Goal: Find specific page/section: Find specific page/section

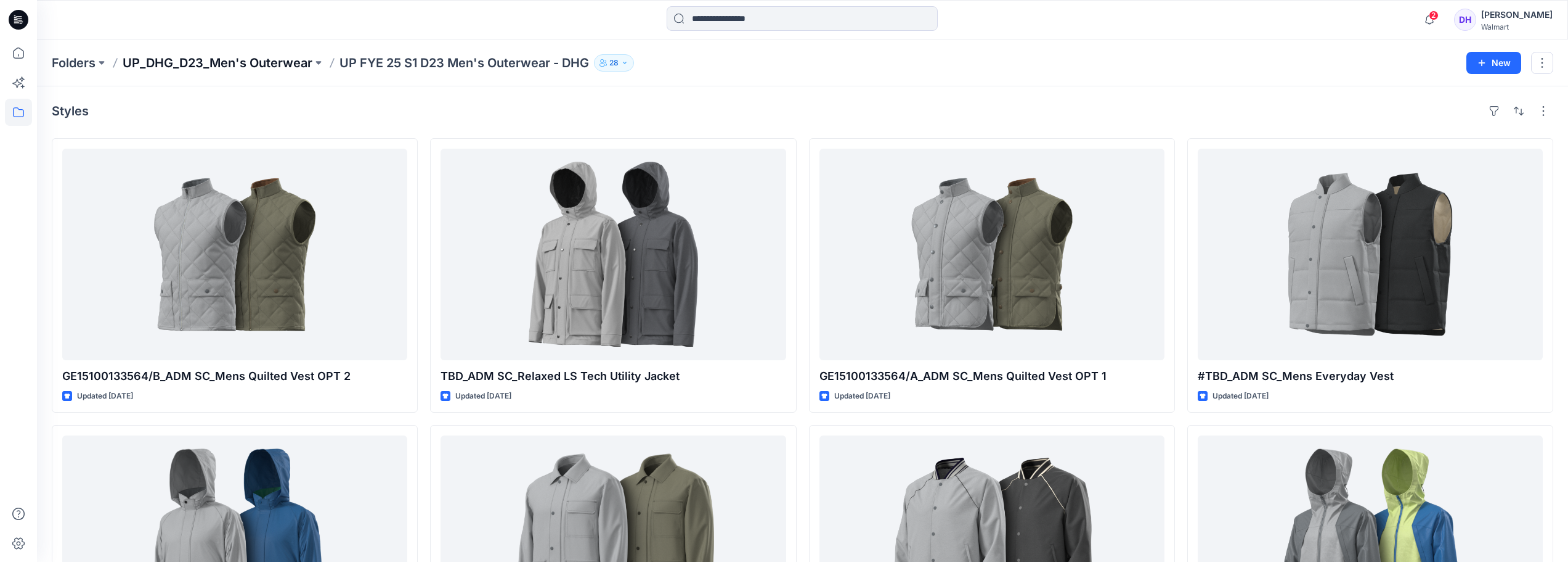
click at [289, 63] on p "UP_DHG_D23_Men's Outerwear" at bounding box center [217, 63] width 190 height 17
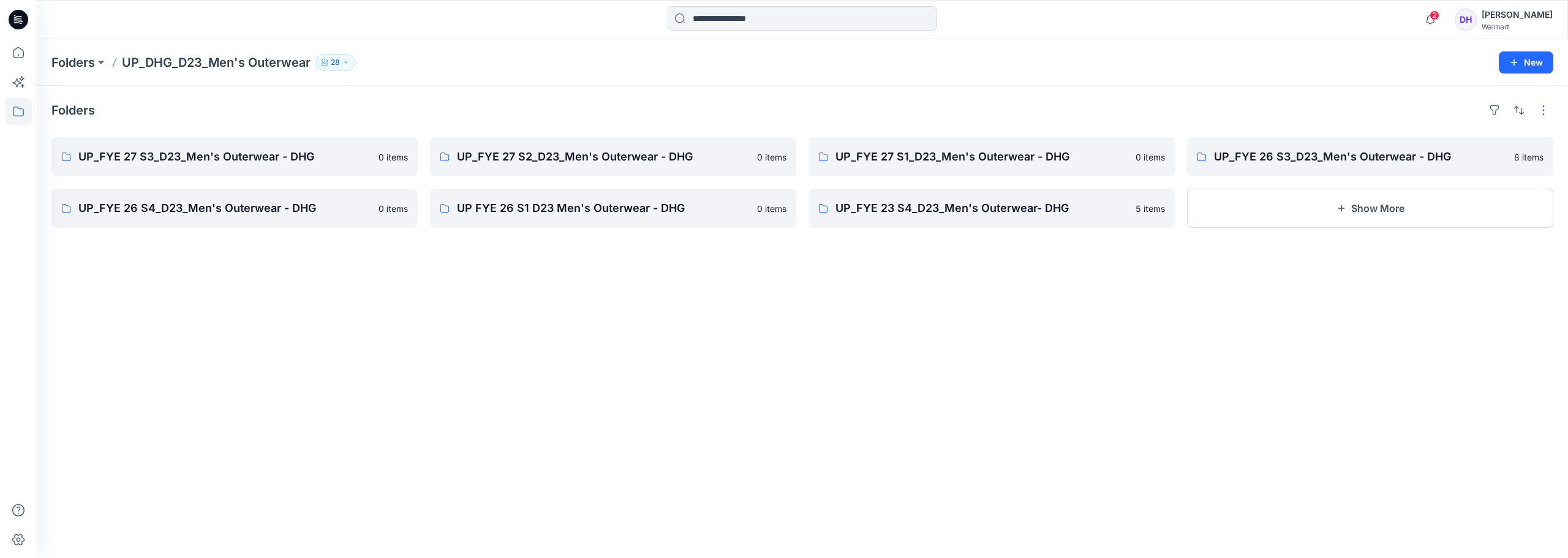
click at [85, 70] on p "Folders" at bounding box center [74, 63] width 44 height 17
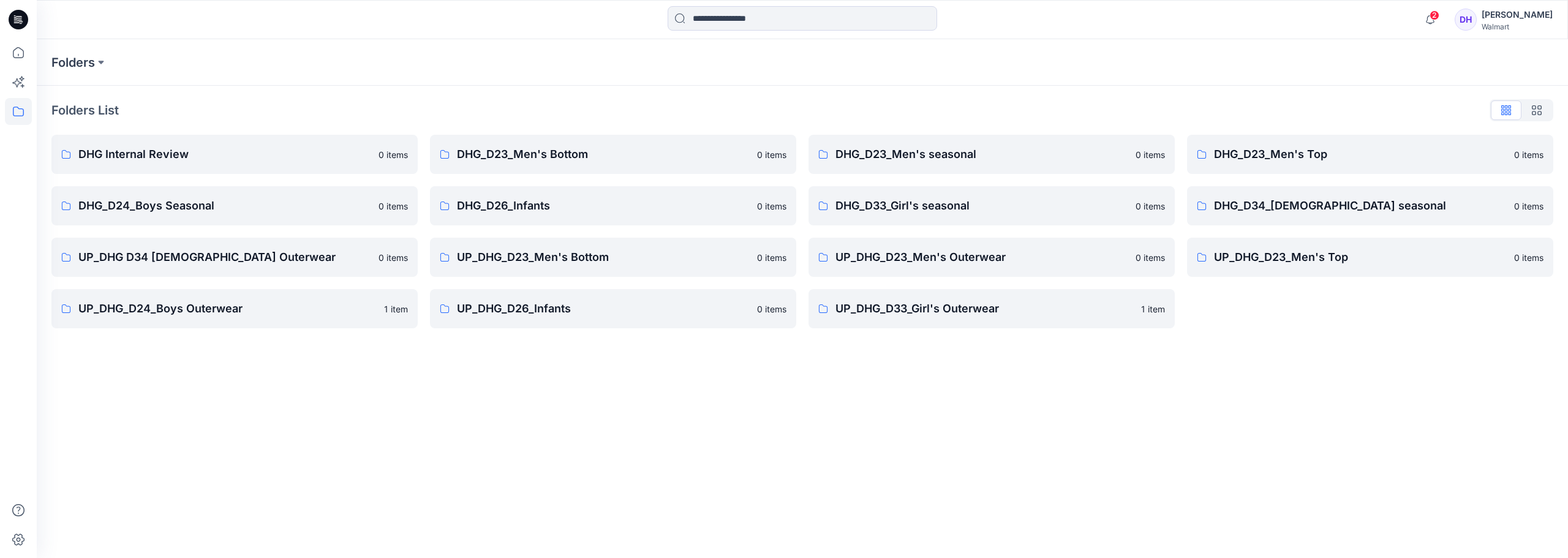
click at [776, 451] on div "Folders Folders List DHG Internal Review 0 items DHG_D24_Boys Seasonal 0 items …" at bounding box center [802, 298] width 1531 height 518
click at [203, 318] on link "UP_DHG_D24_Boys Outerwear 1 item" at bounding box center [235, 308] width 367 height 39
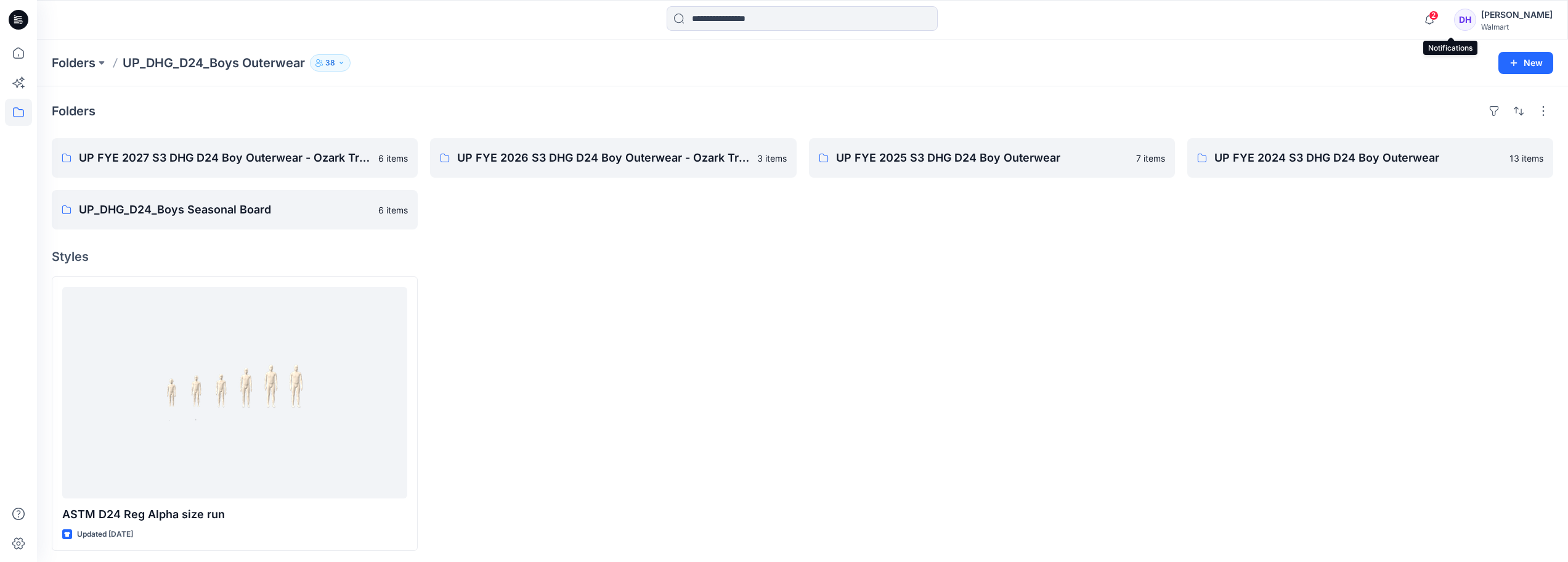
click at [1439, 18] on span "2" at bounding box center [1434, 15] width 10 height 10
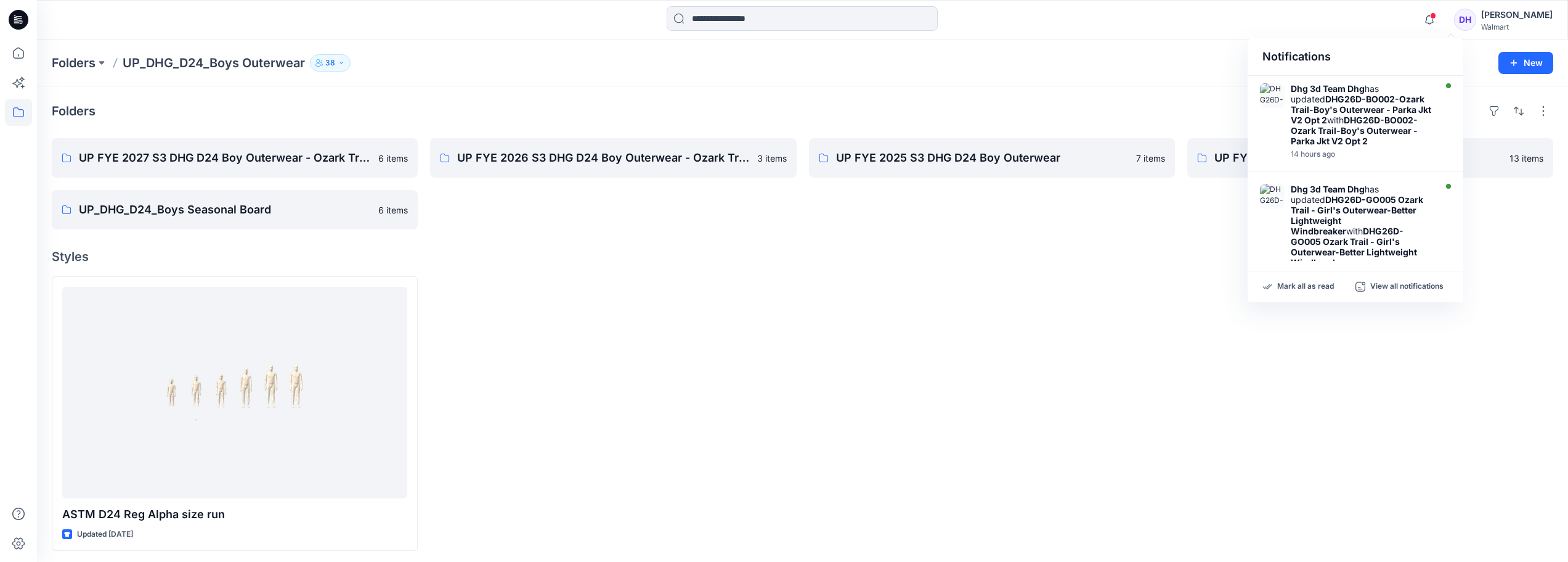
click at [839, 402] on div at bounding box center [992, 413] width 366 height 274
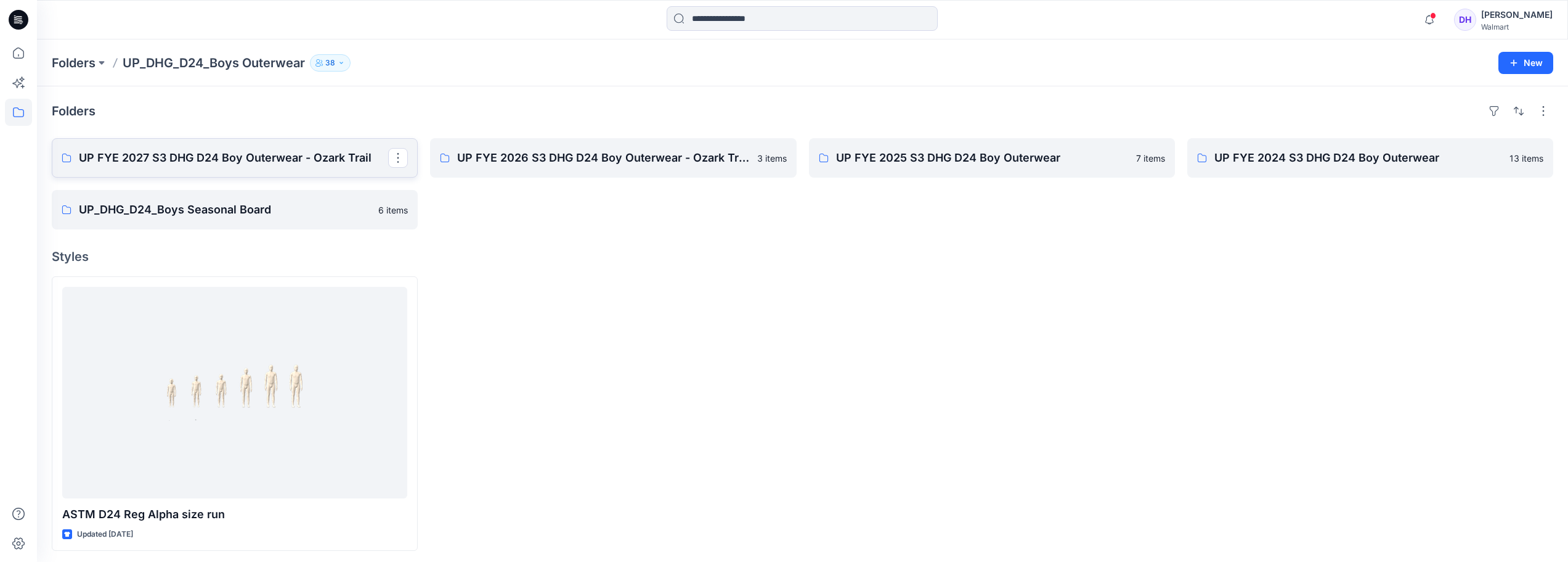
click at [311, 155] on p "UP FYE 2027 S3 DHG D24 Boy Outerwear - Ozark Trail" at bounding box center [233, 158] width 310 height 17
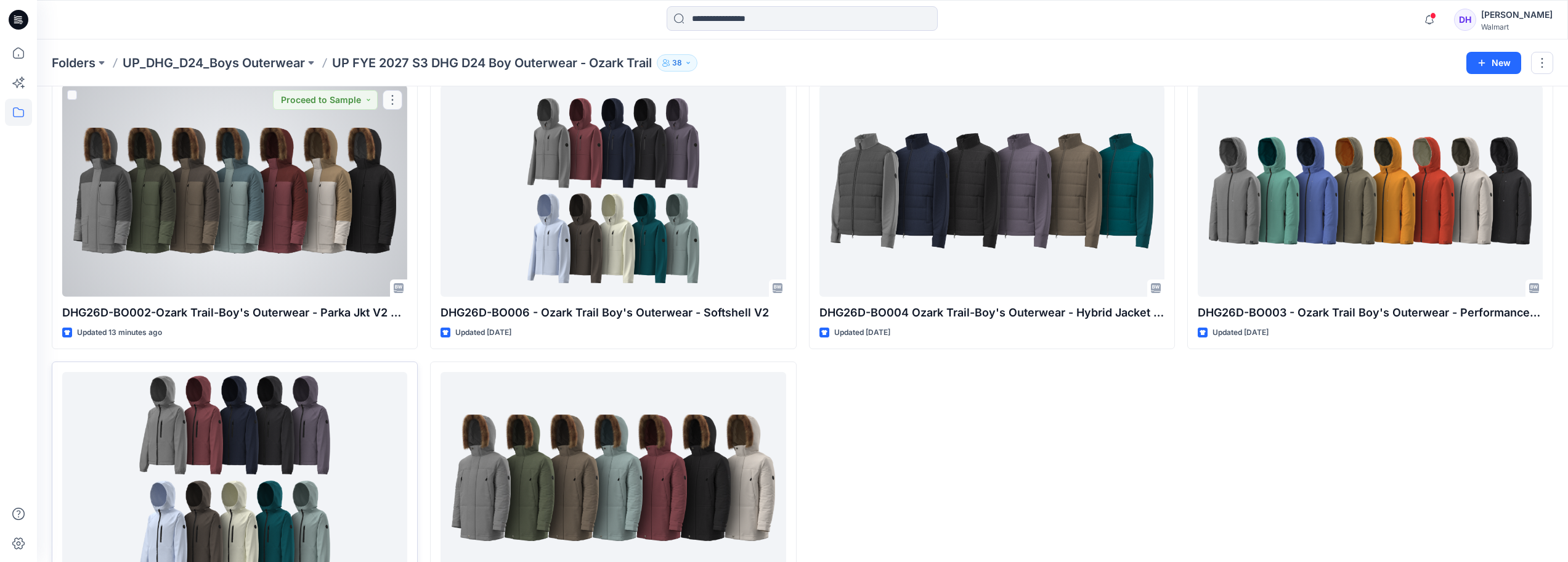
scroll to position [152, 0]
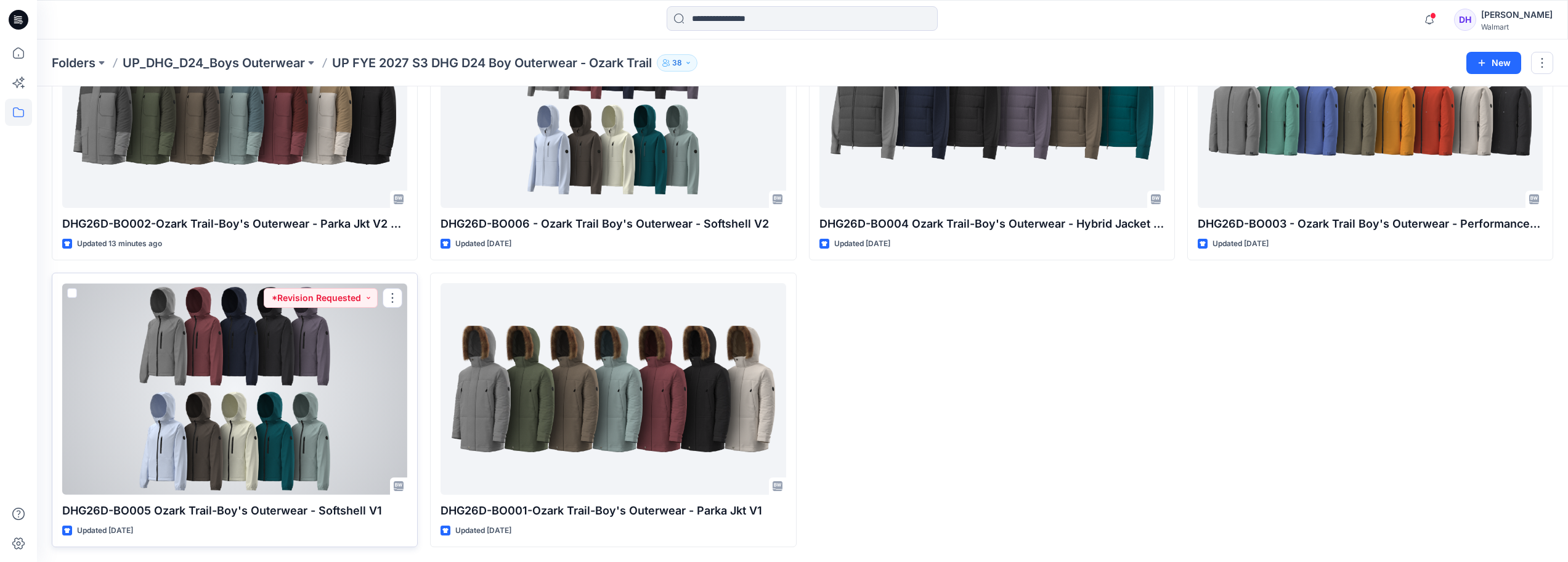
click at [303, 426] on div at bounding box center [235, 389] width 345 height 211
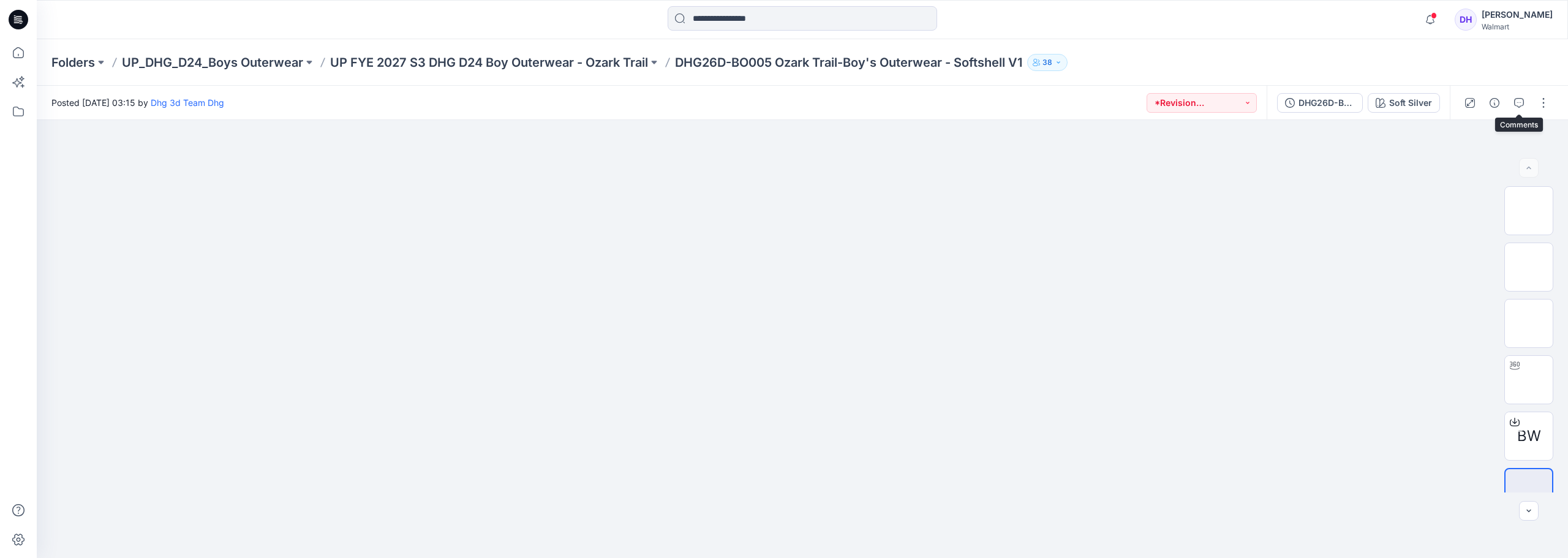
click at [1519, 103] on icon "button" at bounding box center [1519, 103] width 10 height 10
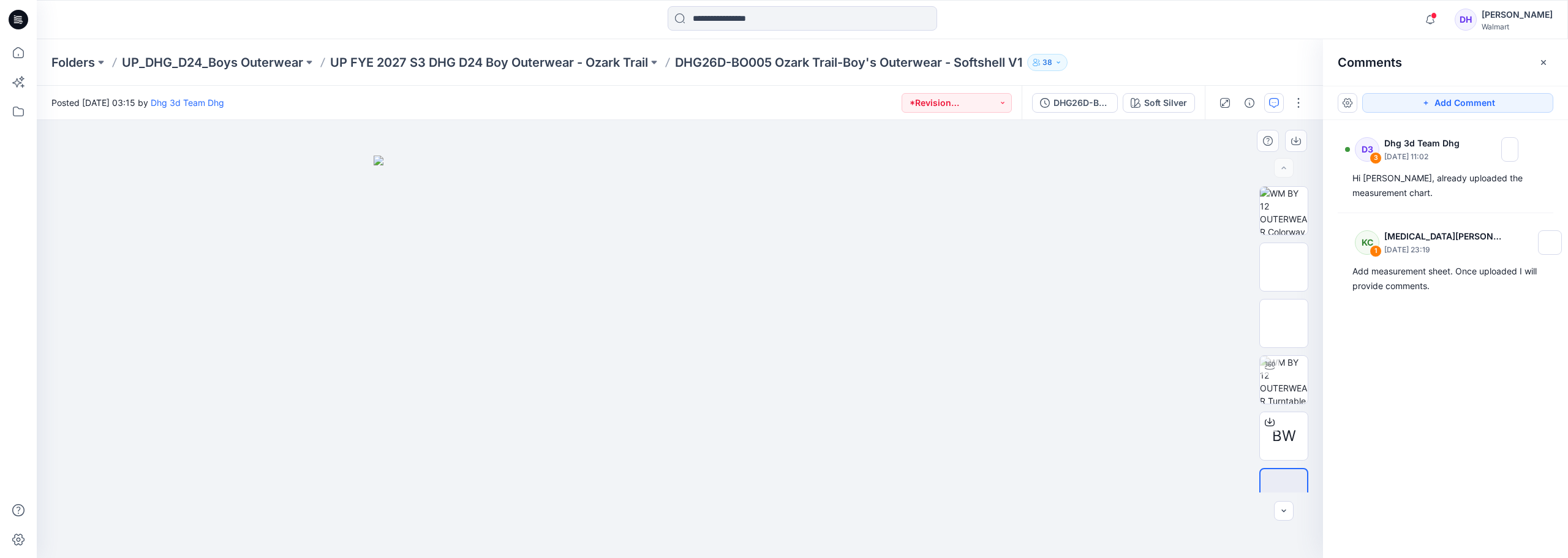
click at [1112, 307] on div at bounding box center [680, 338] width 1286 height 437
